Goal: Navigation & Orientation: Find specific page/section

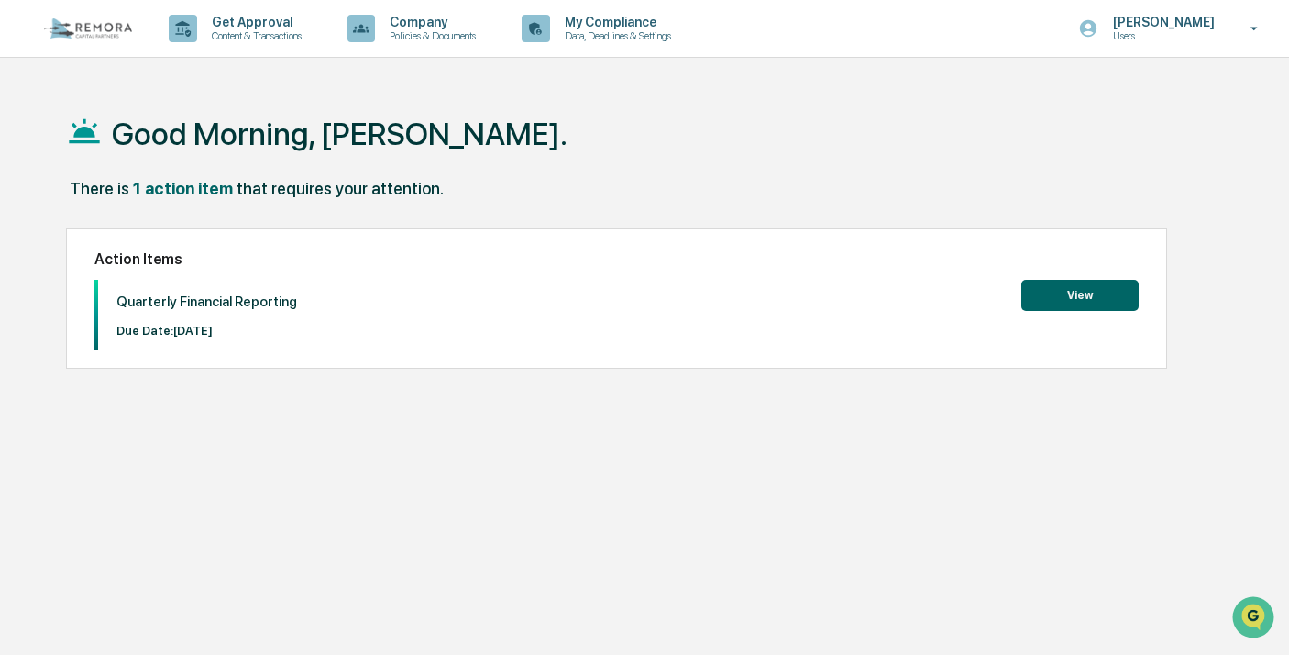
click at [1072, 298] on button "View" at bounding box center [1080, 295] width 117 height 31
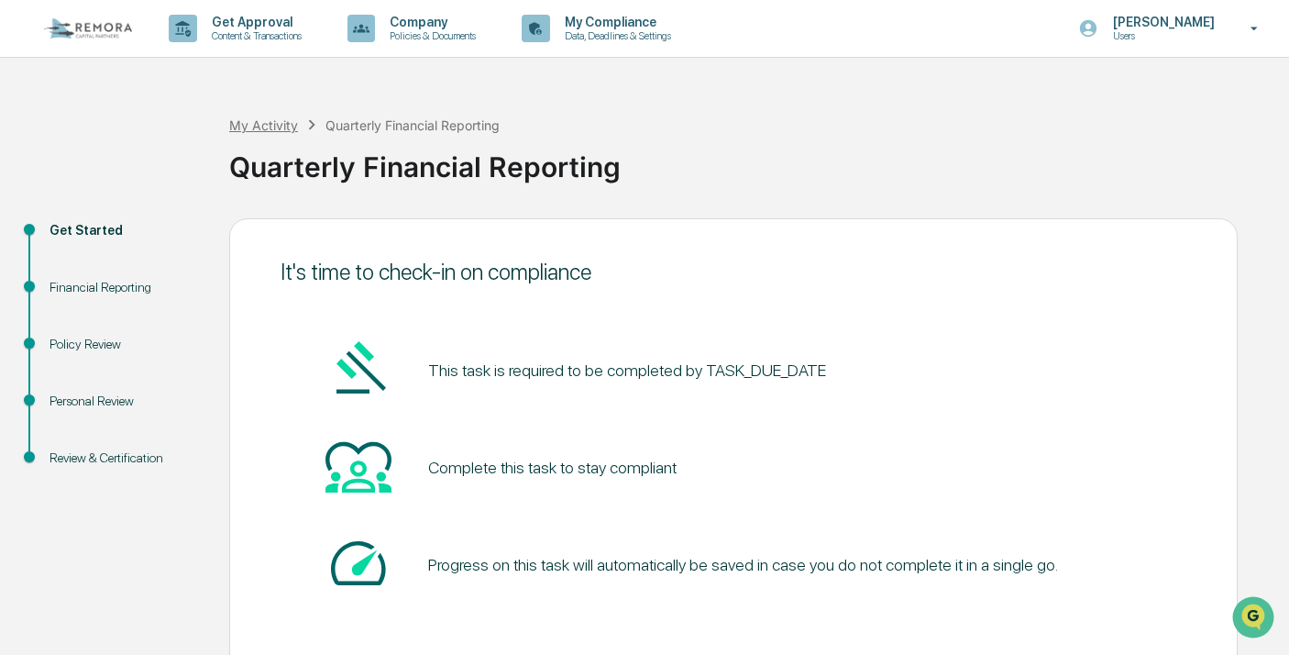
click at [262, 121] on div "My Activity" at bounding box center [263, 125] width 69 height 16
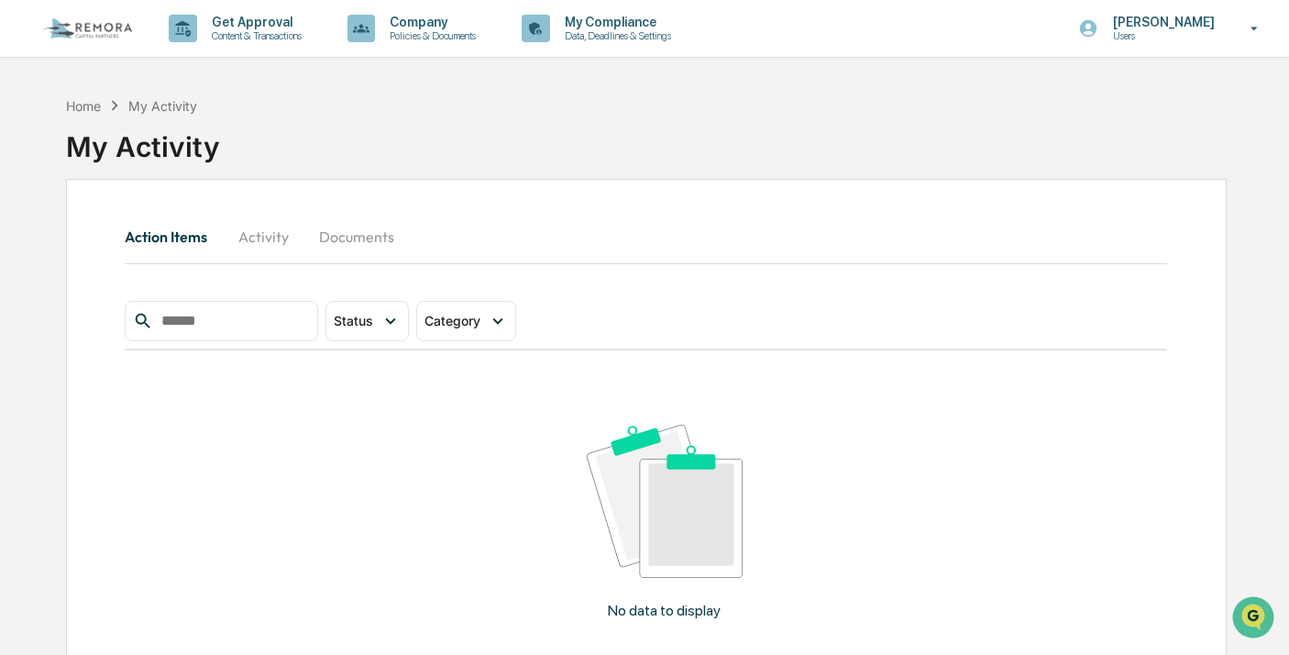
click at [280, 228] on button "Activity" at bounding box center [263, 237] width 83 height 44
click at [350, 238] on button "Documents" at bounding box center [356, 237] width 105 height 44
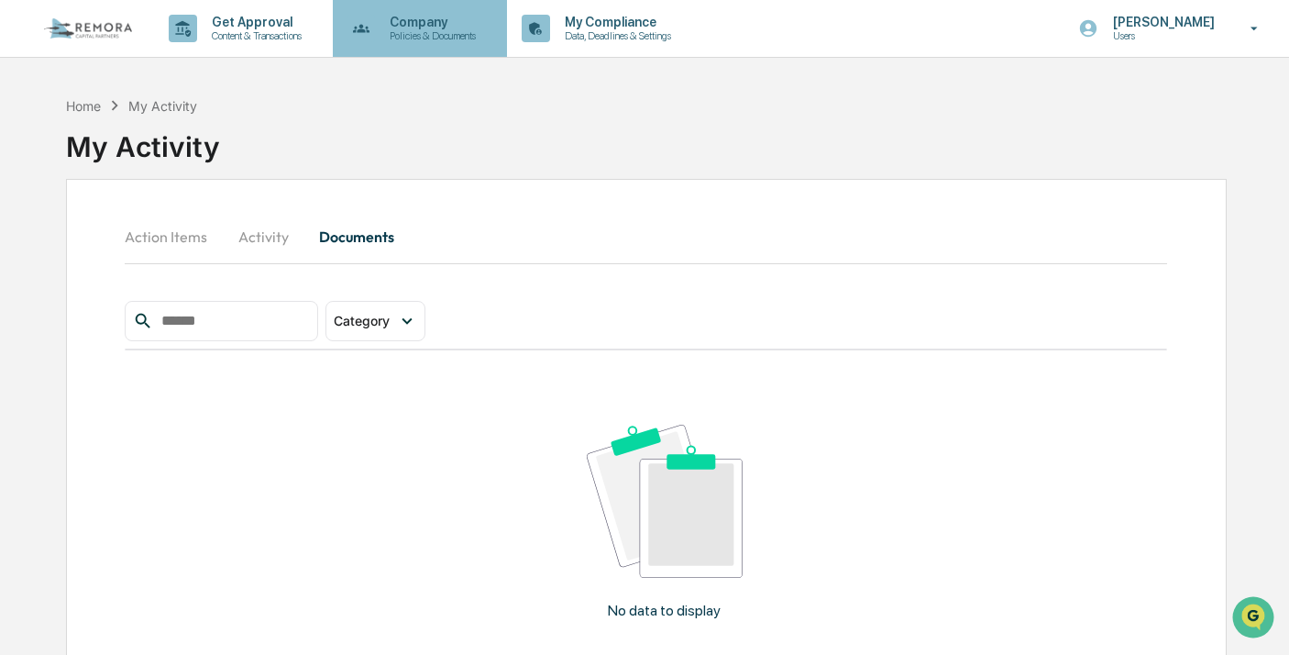
click at [437, 25] on p "Company" at bounding box center [430, 22] width 110 height 15
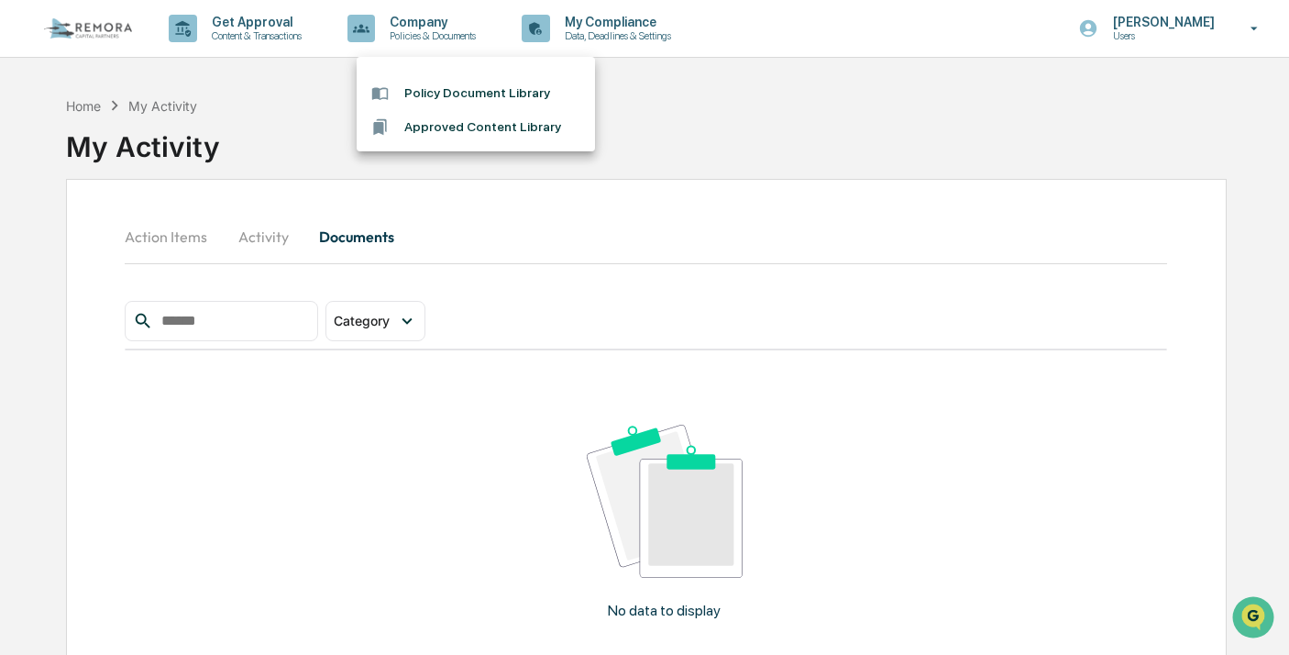
click at [238, 56] on div at bounding box center [644, 327] width 1289 height 655
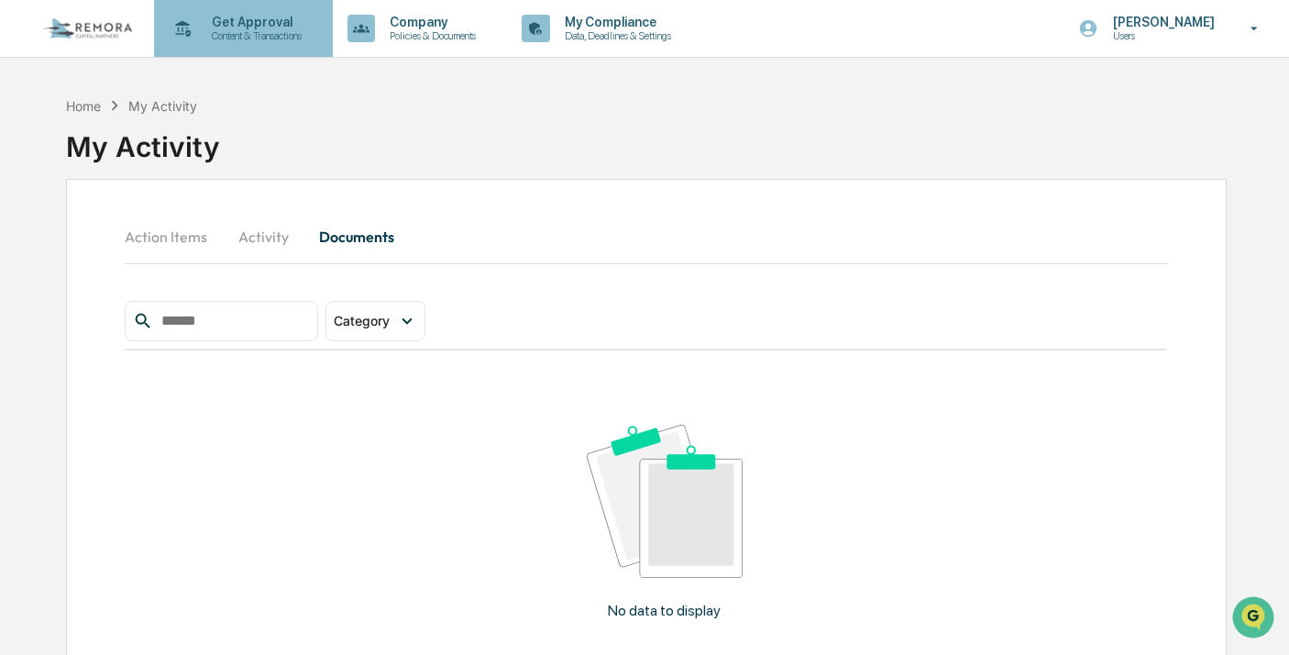
click at [215, 30] on p "Content & Transactions" at bounding box center [254, 35] width 114 height 13
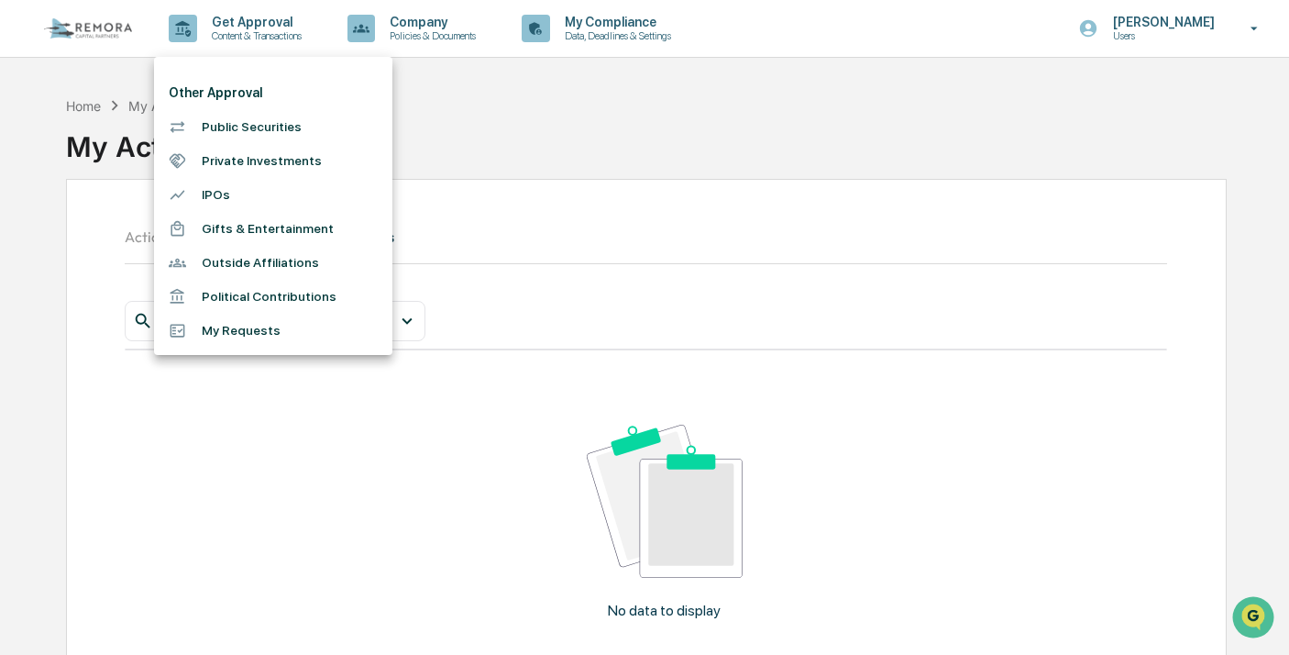
click at [42, 117] on div at bounding box center [644, 327] width 1289 height 655
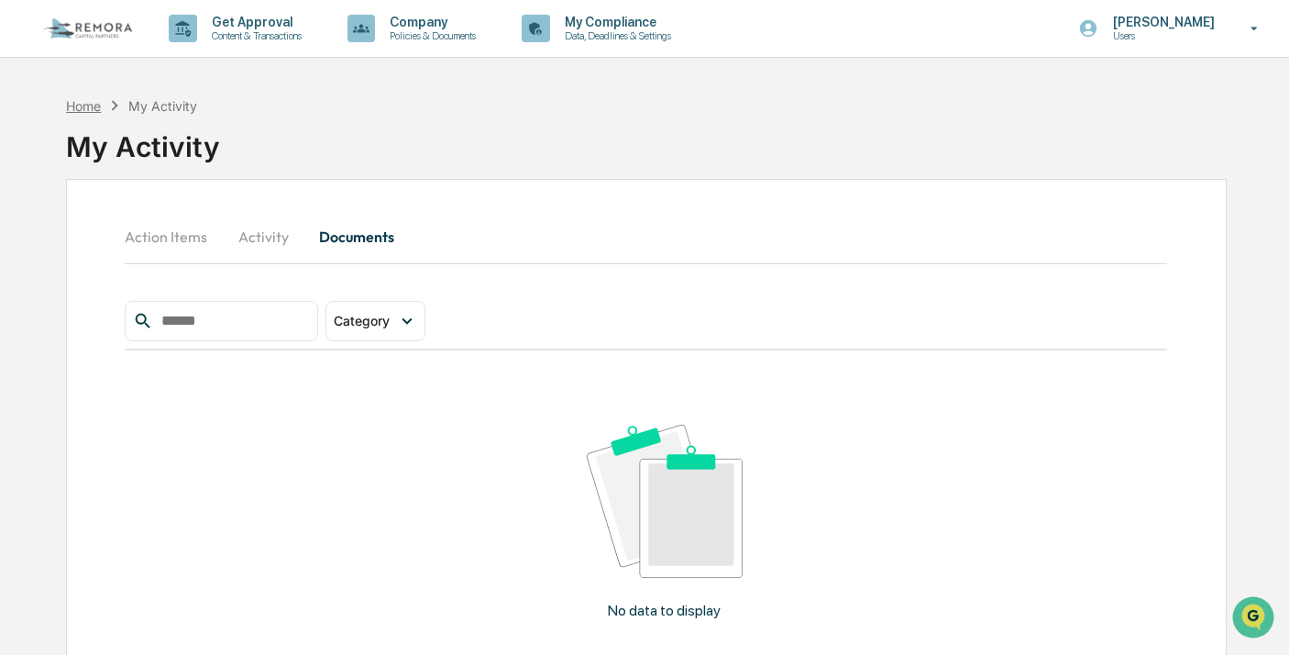
click at [84, 110] on div "Home" at bounding box center [83, 106] width 35 height 16
